Goal: Find specific page/section: Find specific page/section

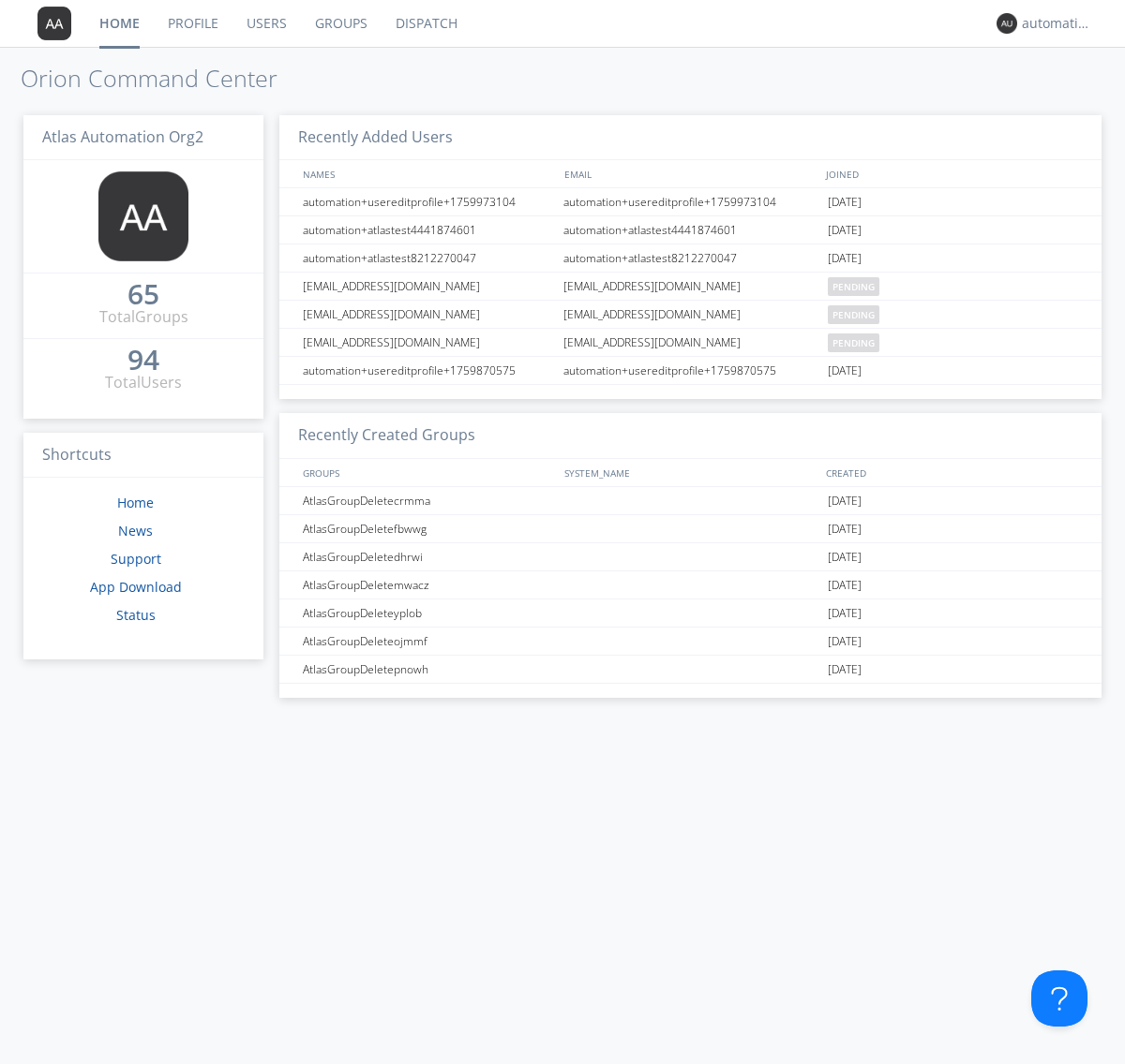
click at [425, 23] on link "Dispatch" at bounding box center [426, 23] width 90 height 47
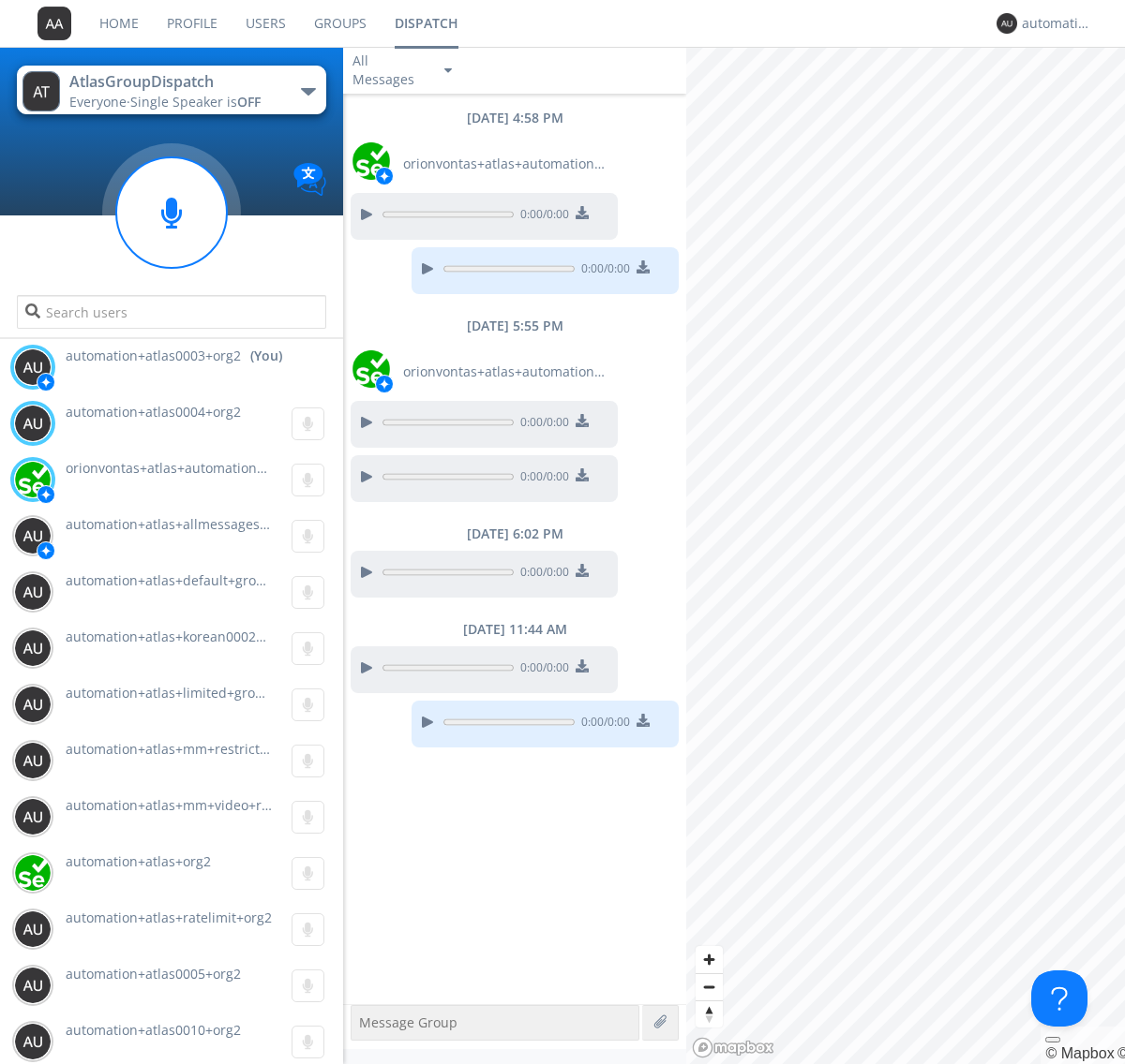
click at [307, 91] on div "button" at bounding box center [309, 92] width 15 height 8
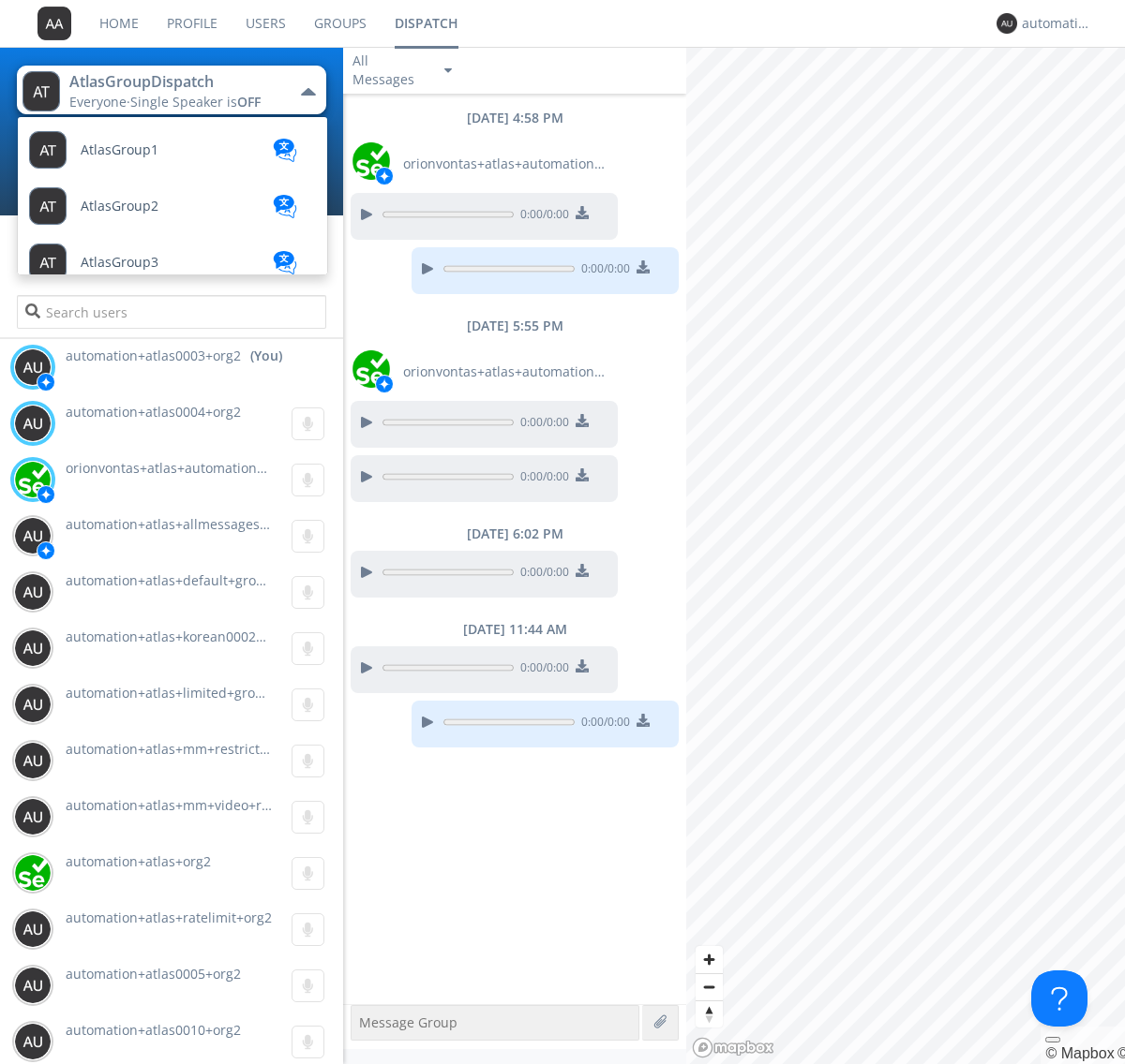
click at [145, 425] on span "AtlasGroupDispatch2" at bounding box center [147, 432] width 133 height 14
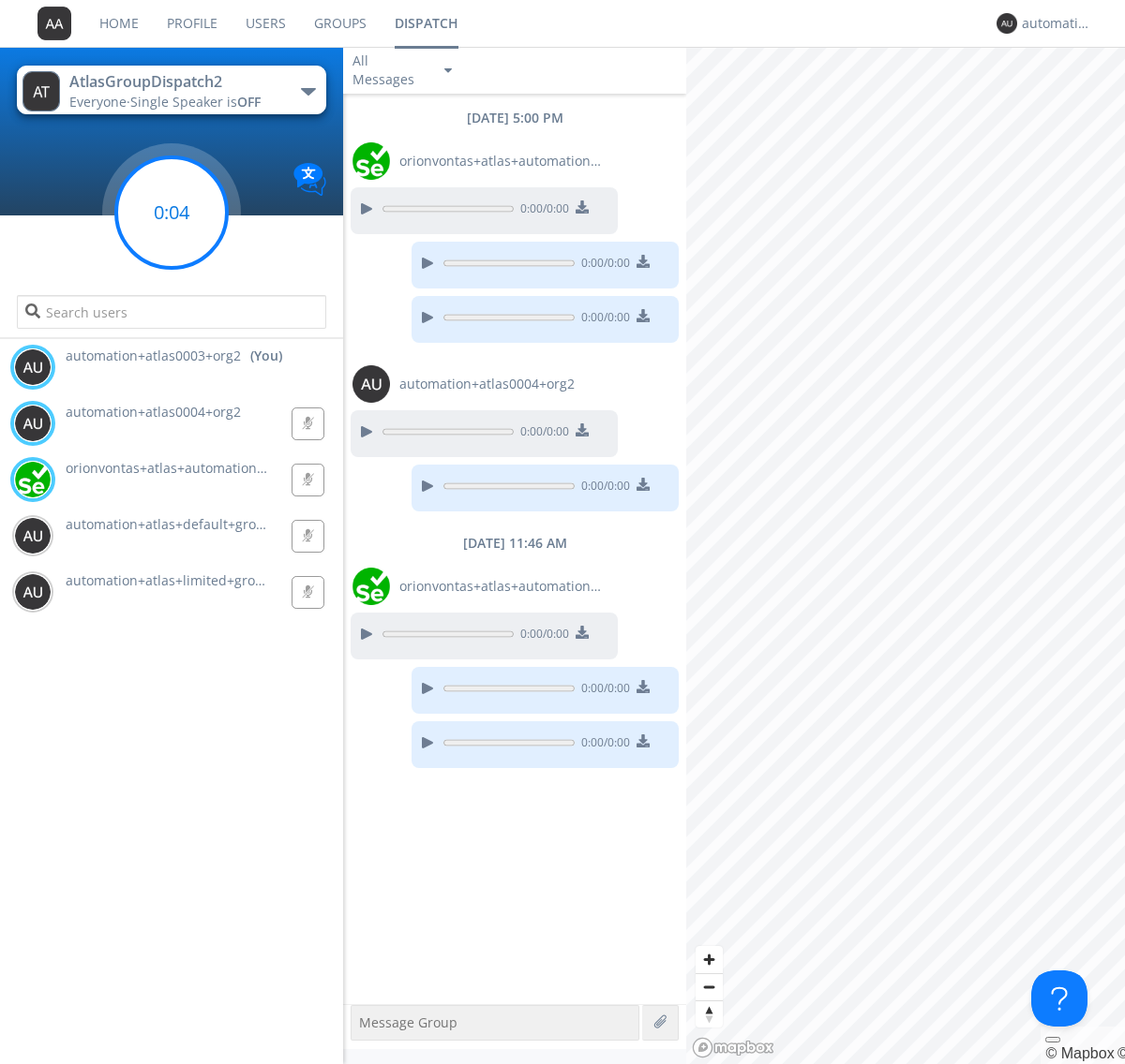
click at [172, 212] on g at bounding box center [171, 212] width 111 height 111
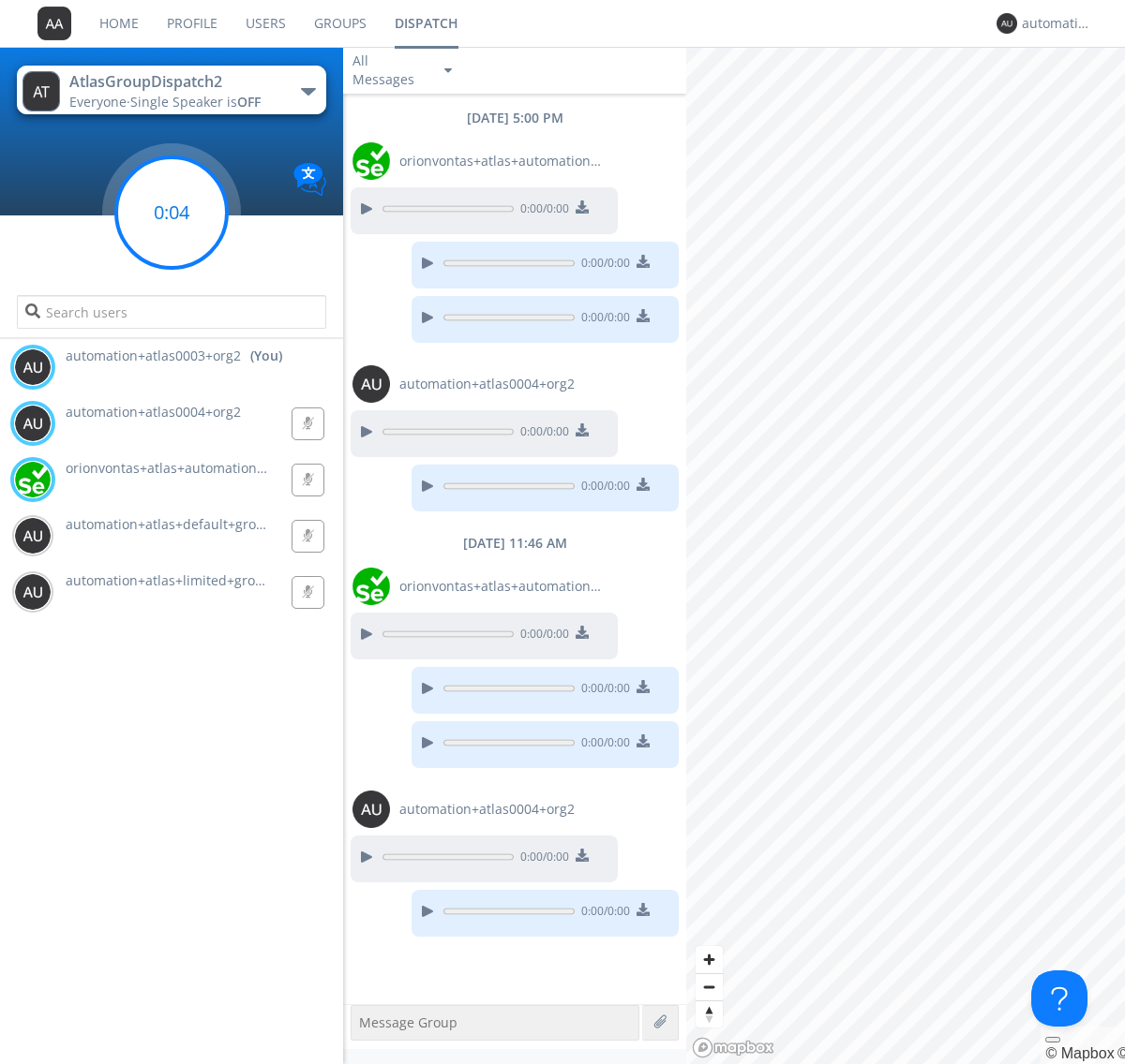
click at [172, 212] on g at bounding box center [171, 212] width 111 height 111
click at [1052, 23] on div "automation+atlas0003+org2" at bounding box center [1056, 23] width 70 height 18
